Goal: Navigation & Orientation: Find specific page/section

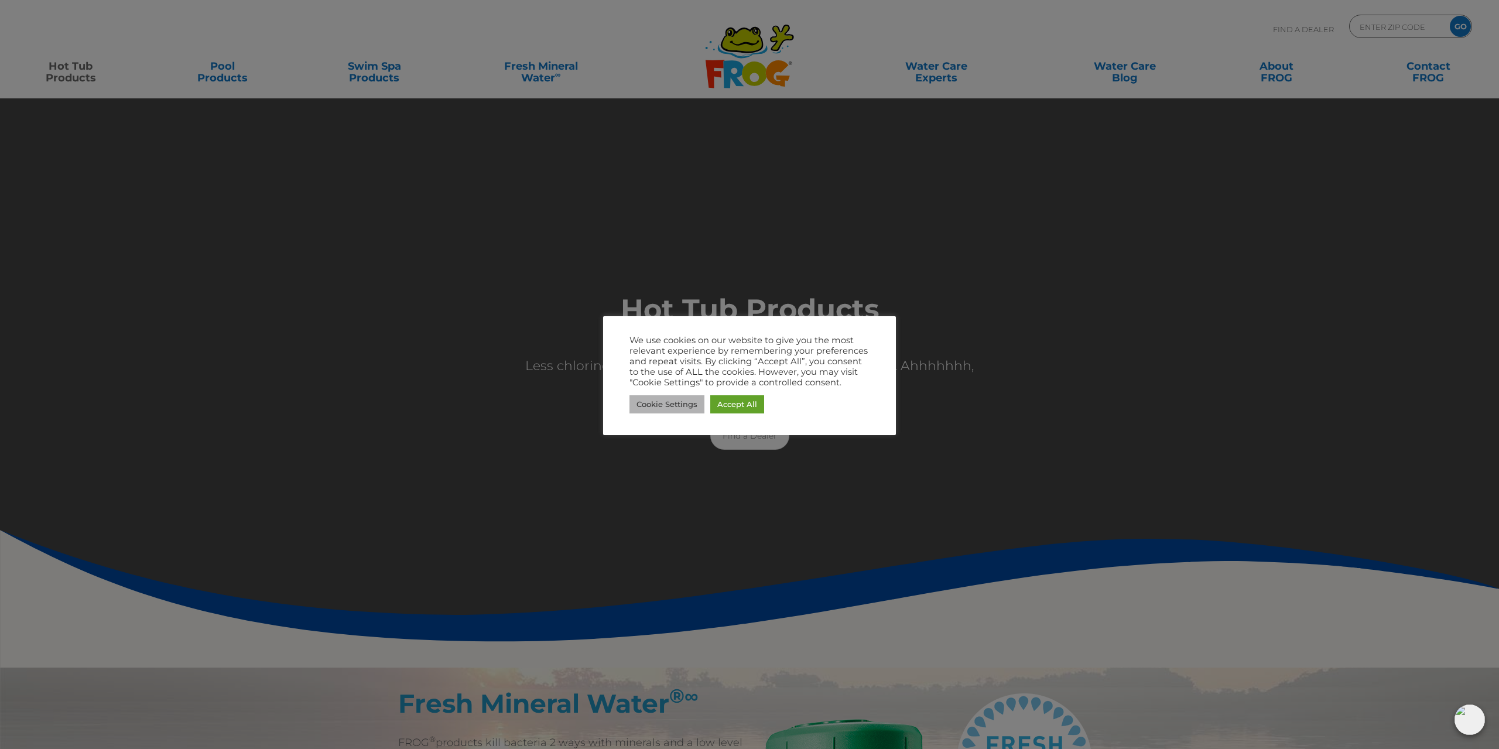
click at [681, 406] on link "Cookie Settings" at bounding box center [666, 404] width 75 height 18
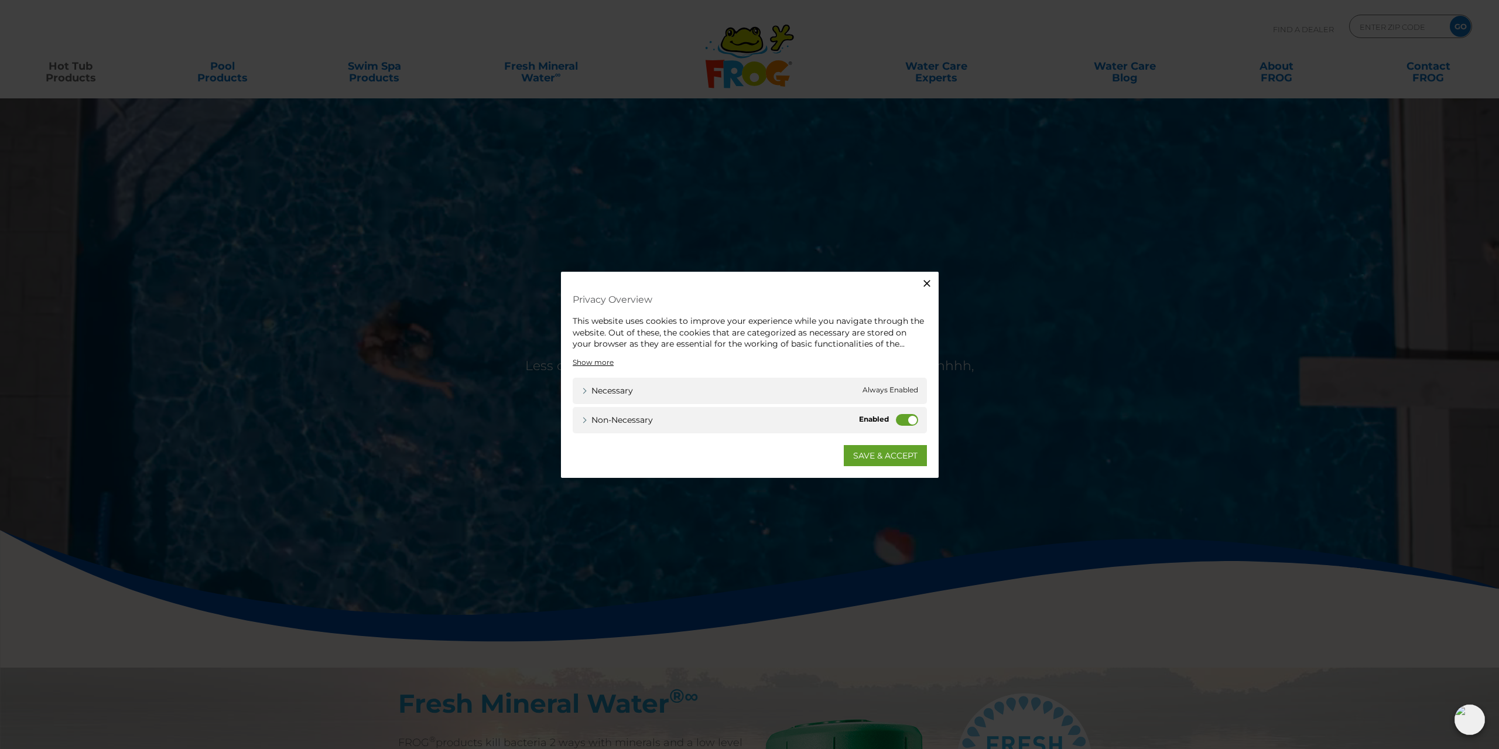
click at [906, 423] on label "Non-necessary" at bounding box center [907, 419] width 22 height 12
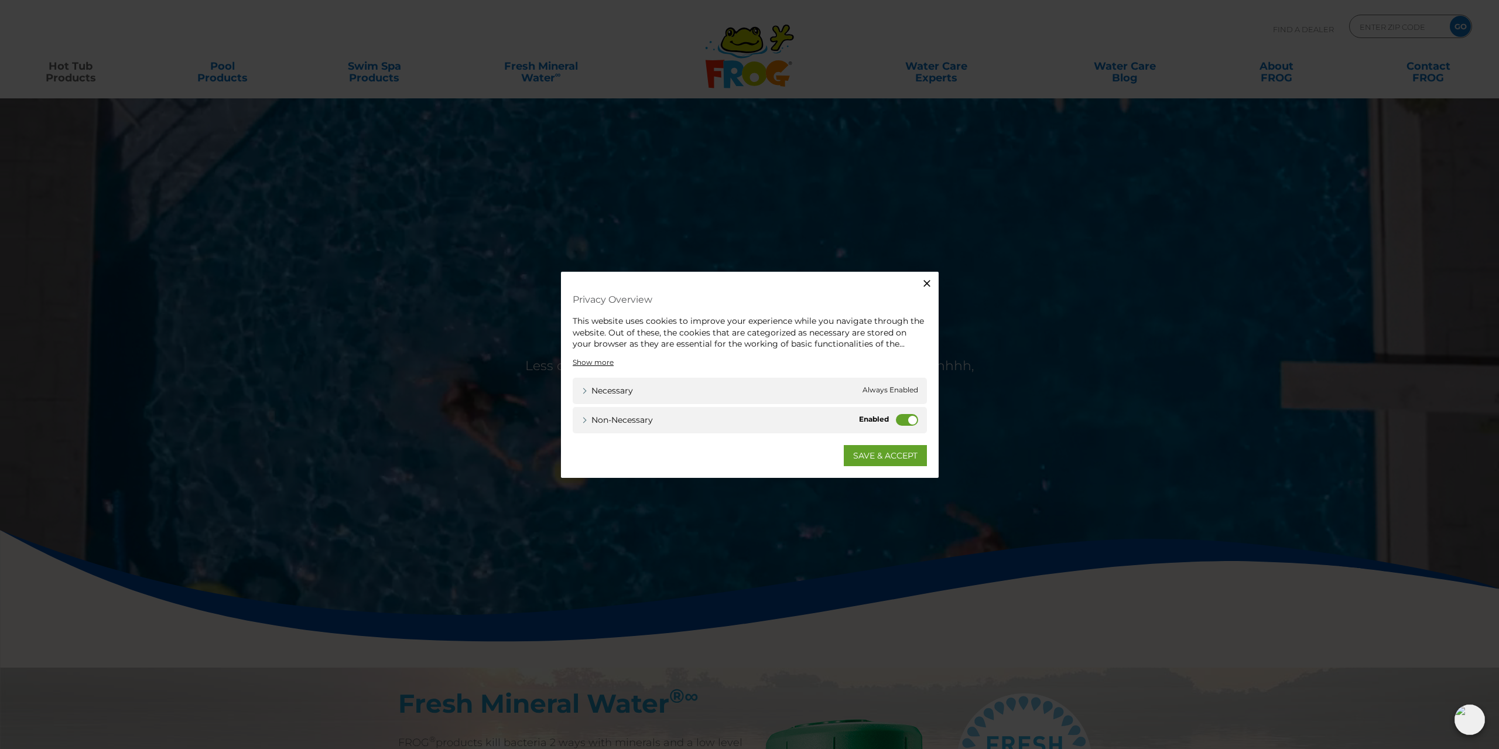
click at [0, 0] on input "Non-necessary" at bounding box center [0, 0] width 0 height 0
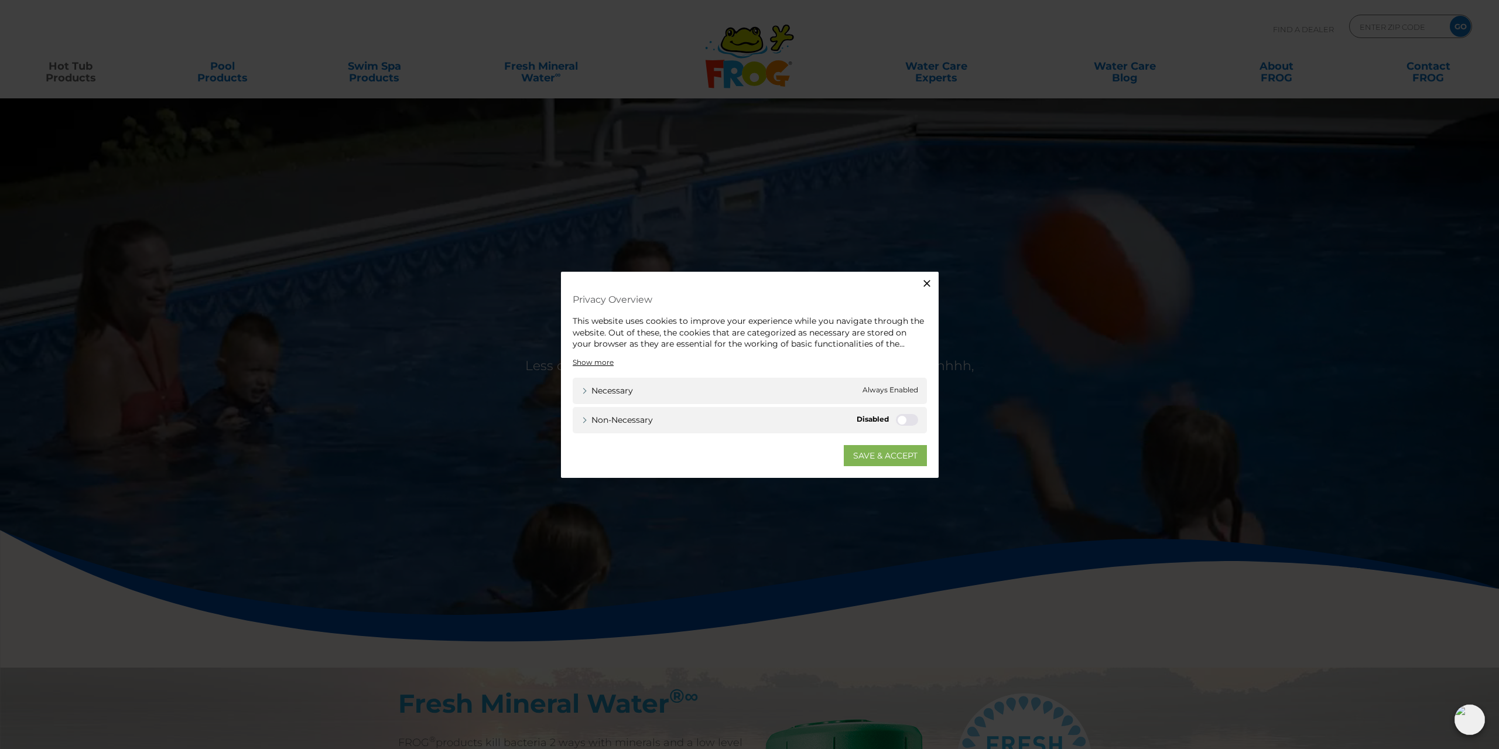
click at [910, 451] on link "SAVE & ACCEPT" at bounding box center [885, 454] width 83 height 21
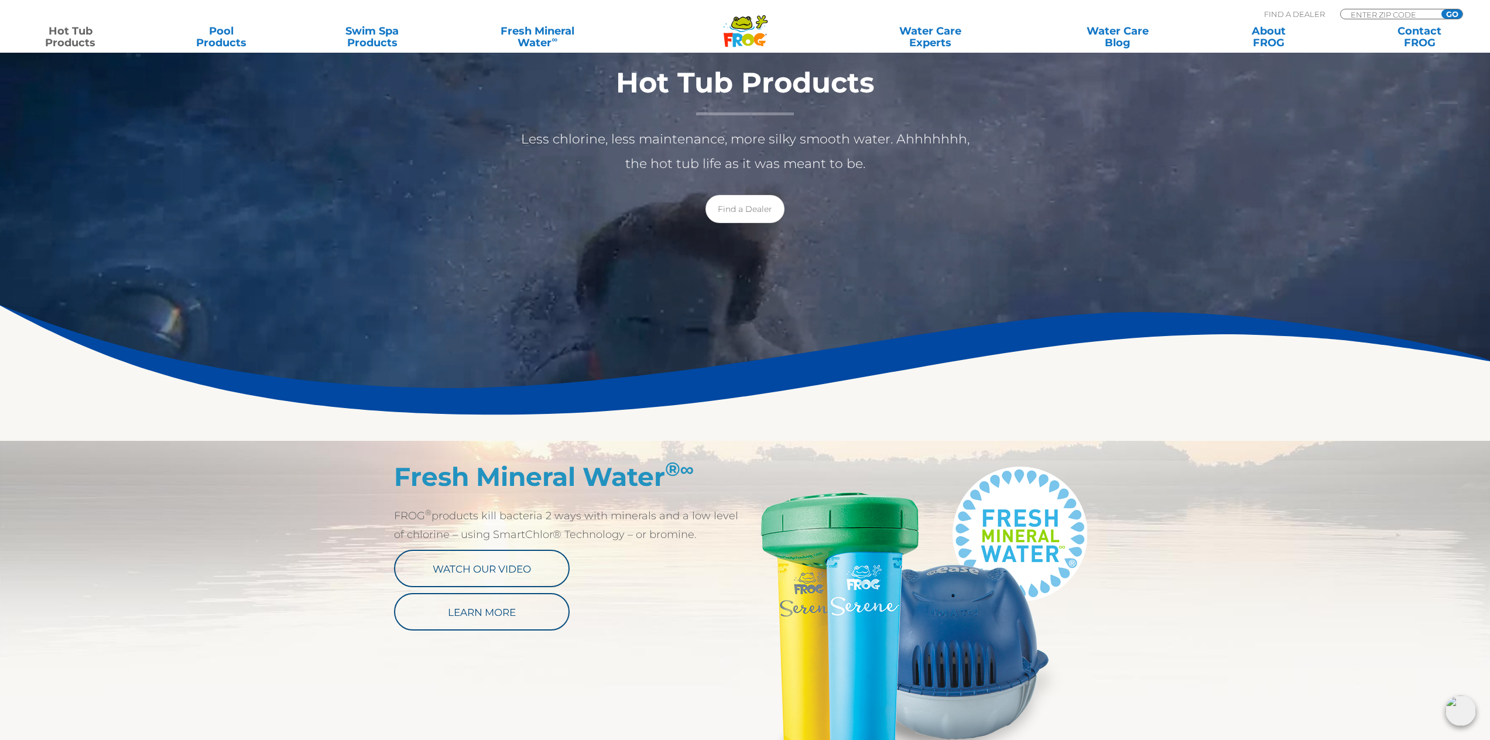
scroll to position [293, 0]
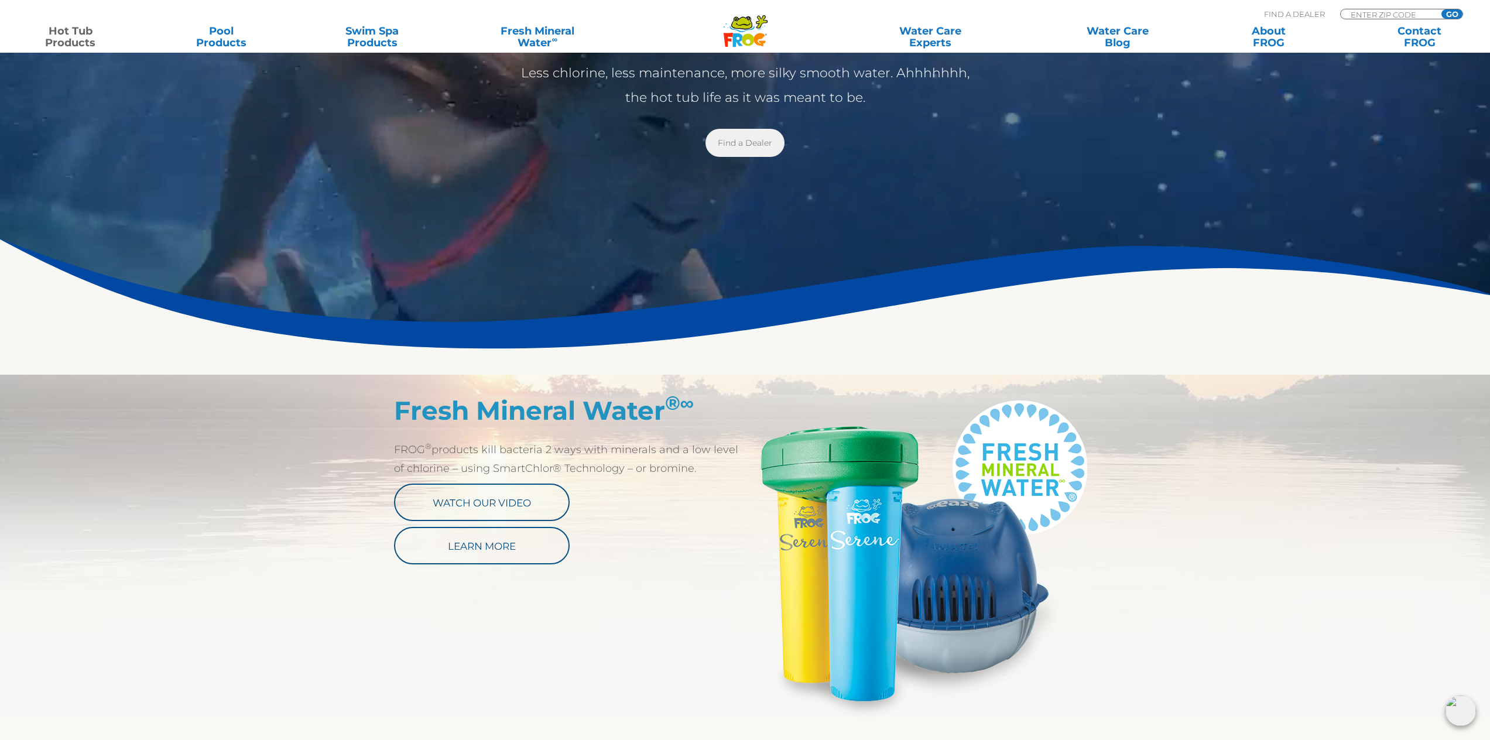
click at [749, 138] on link "Find a Dealer" at bounding box center [745, 143] width 79 height 28
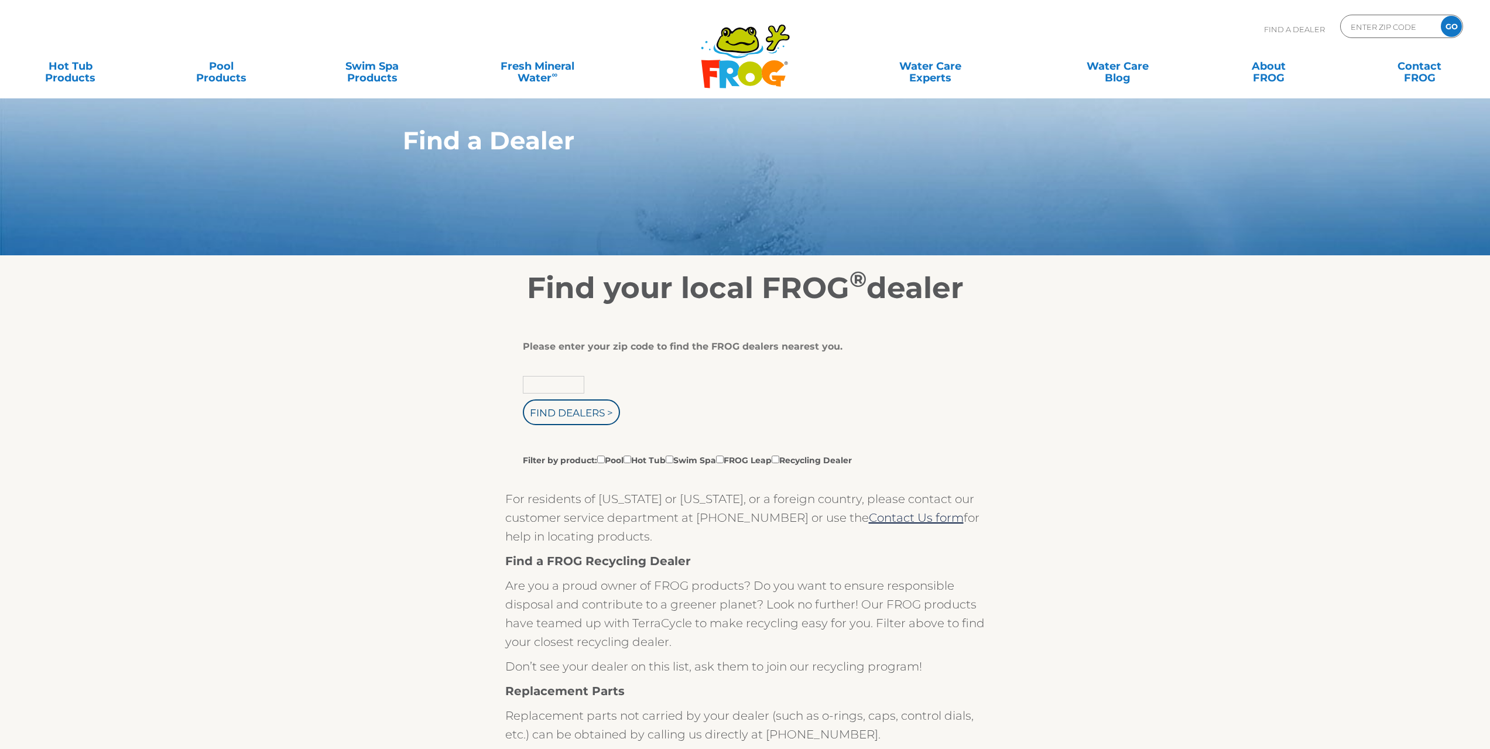
click at [553, 384] on input "text" at bounding box center [553, 385] width 61 height 18
type input "34787"
click at [587, 410] on input "Find Dealers >" at bounding box center [571, 412] width 97 height 26
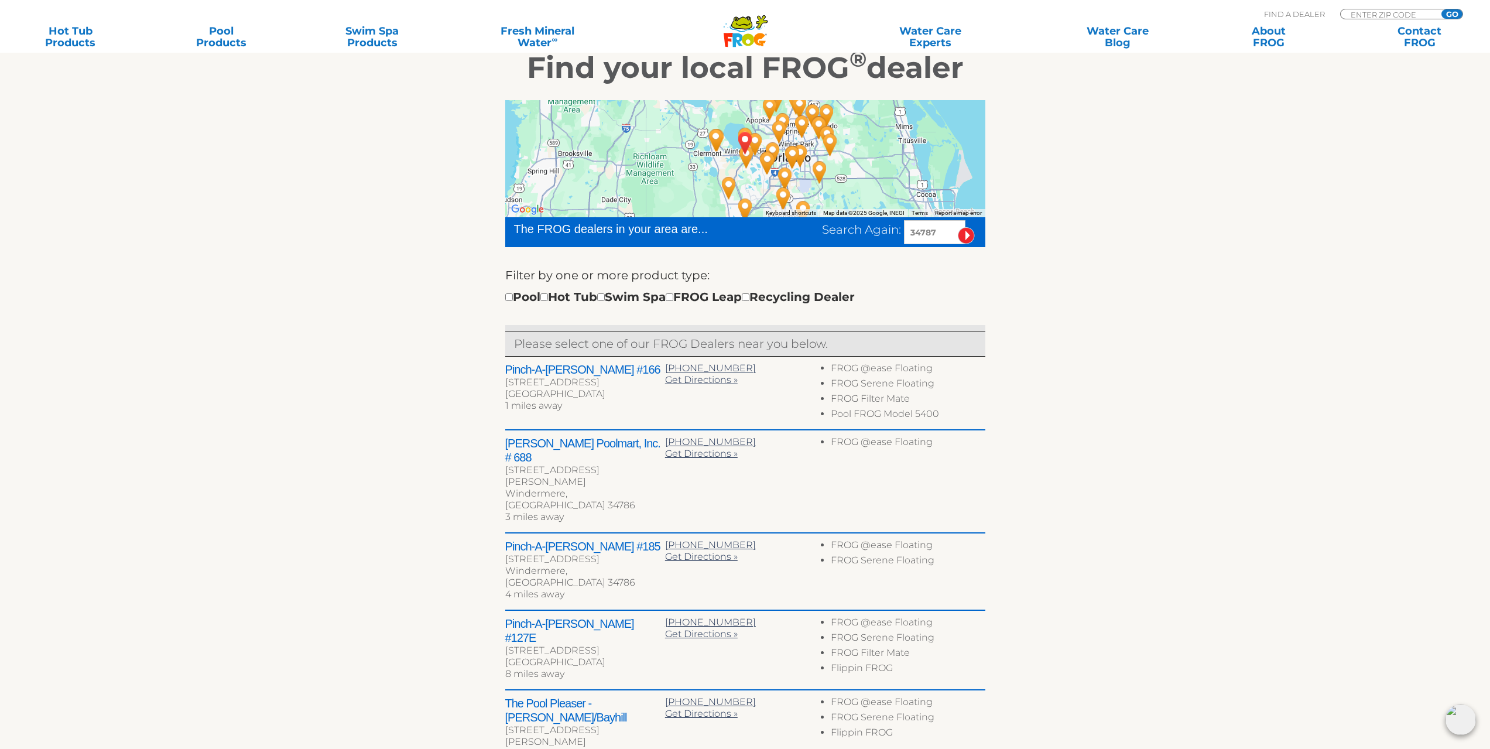
scroll to position [293, 0]
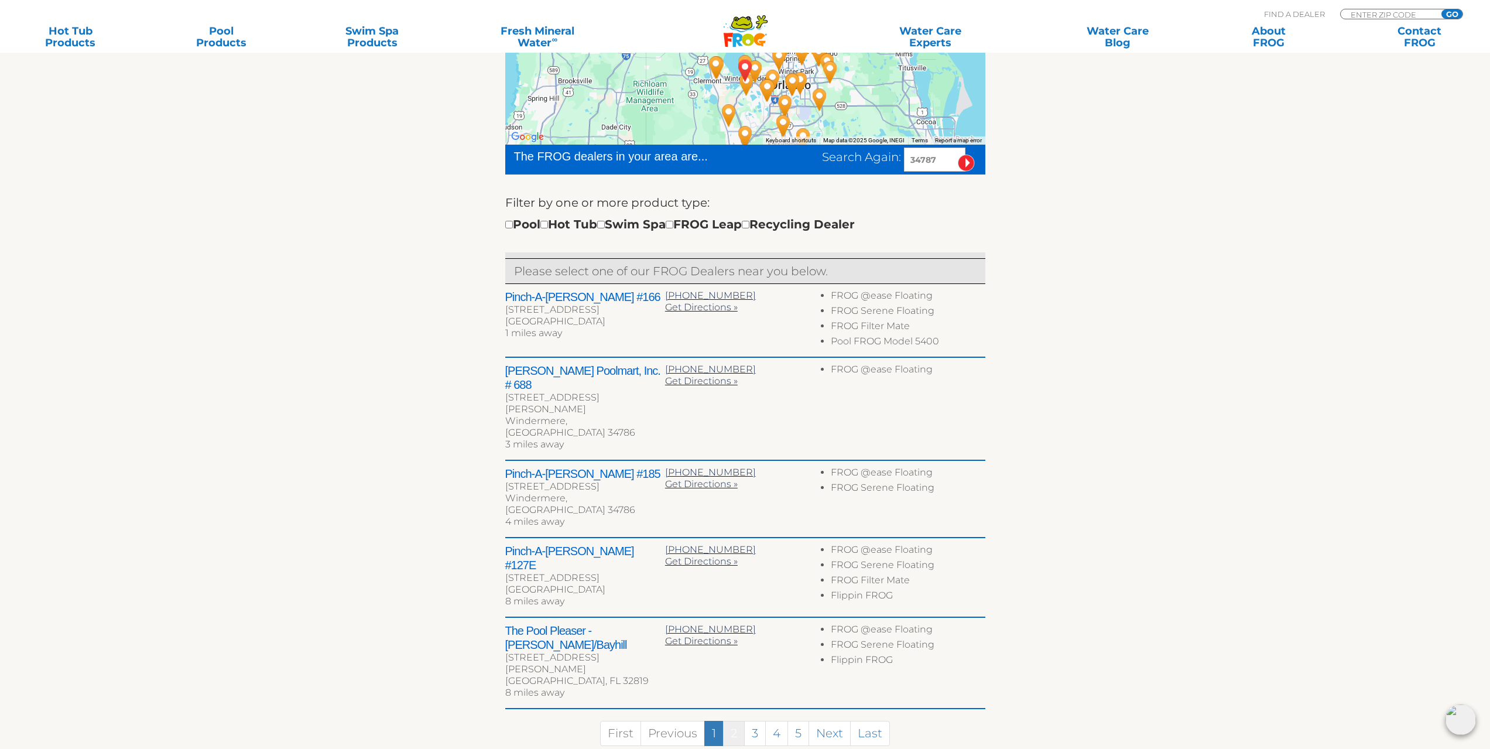
click at [738, 721] on link "2" at bounding box center [734, 733] width 22 height 25
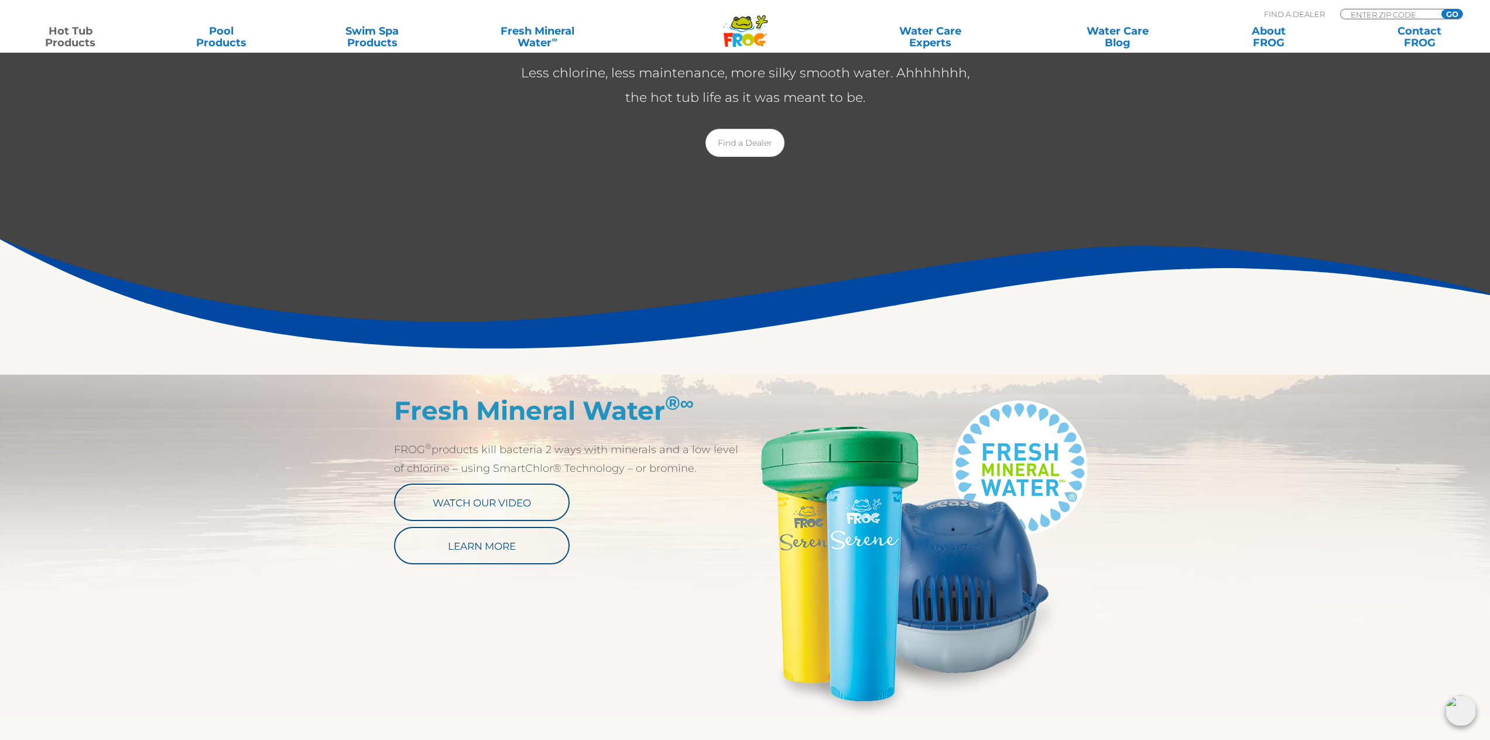
click at [179, 585] on section "Fresh Mineral Water ® ∞ FROG ® products kill bacteria 2 ways with minerals and …" at bounding box center [745, 546] width 1499 height 343
